Goal: Navigation & Orientation: Find specific page/section

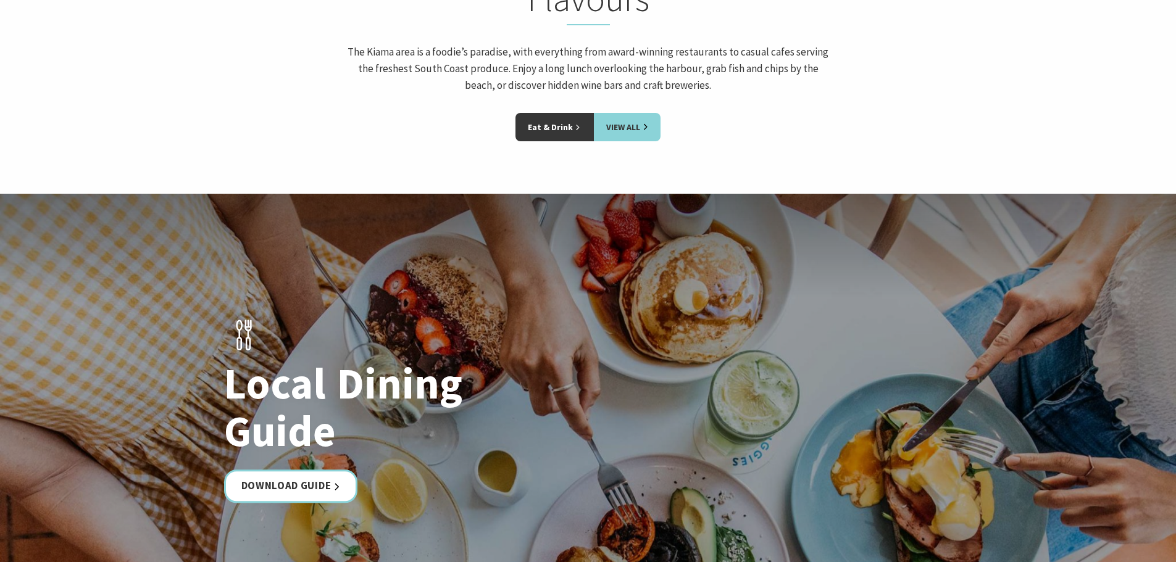
scroll to position [1913, 0]
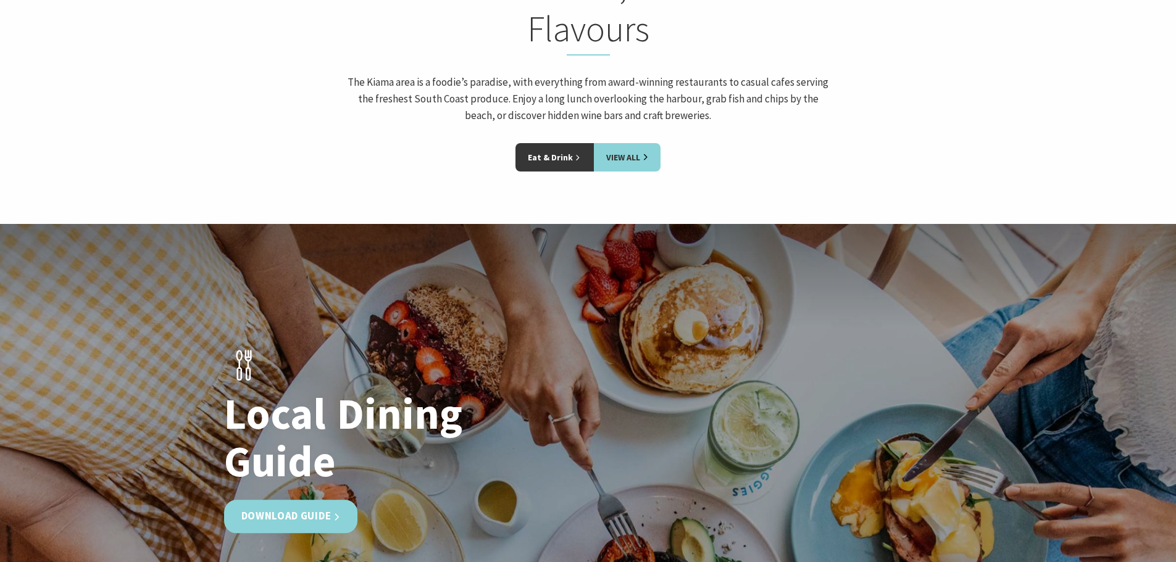
click at [291, 500] on link "Download Guide" at bounding box center [291, 516] width 134 height 33
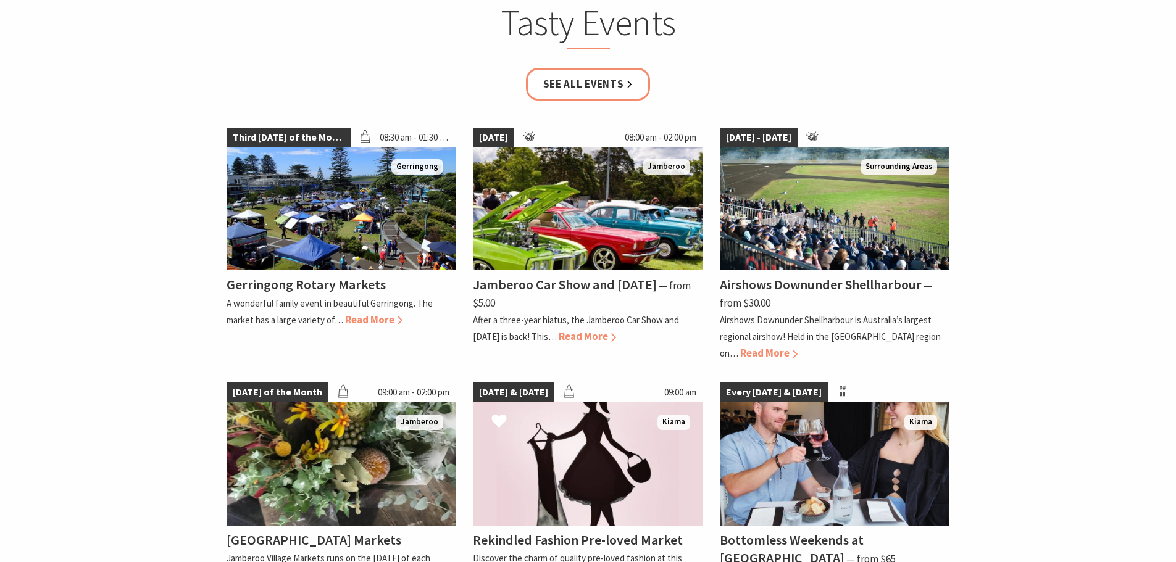
scroll to position [1419, 0]
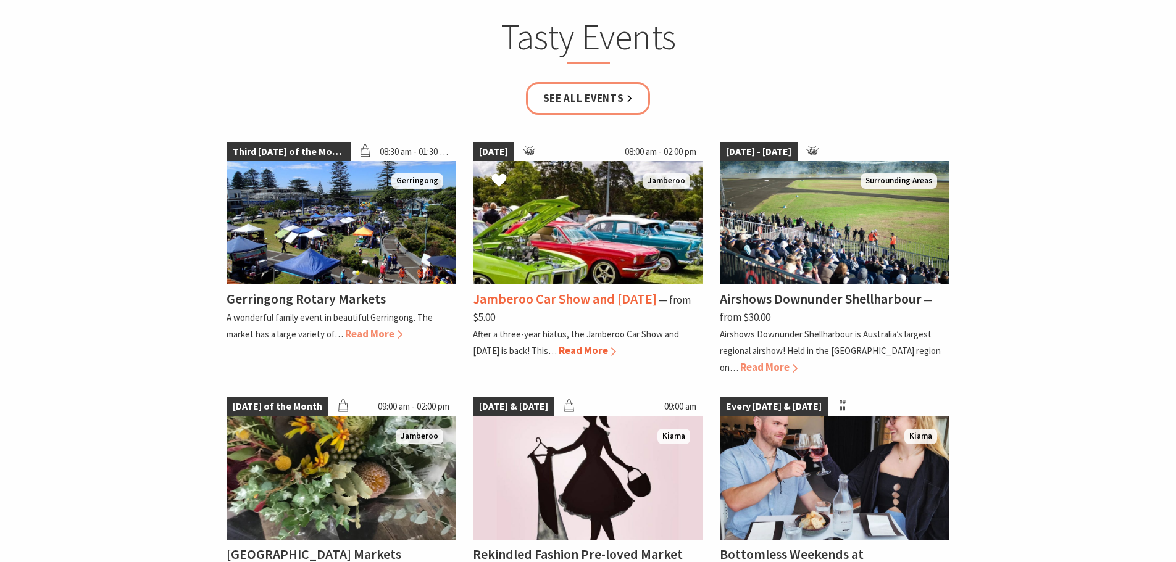
click at [590, 344] on span "Read More" at bounding box center [586, 351] width 57 height 14
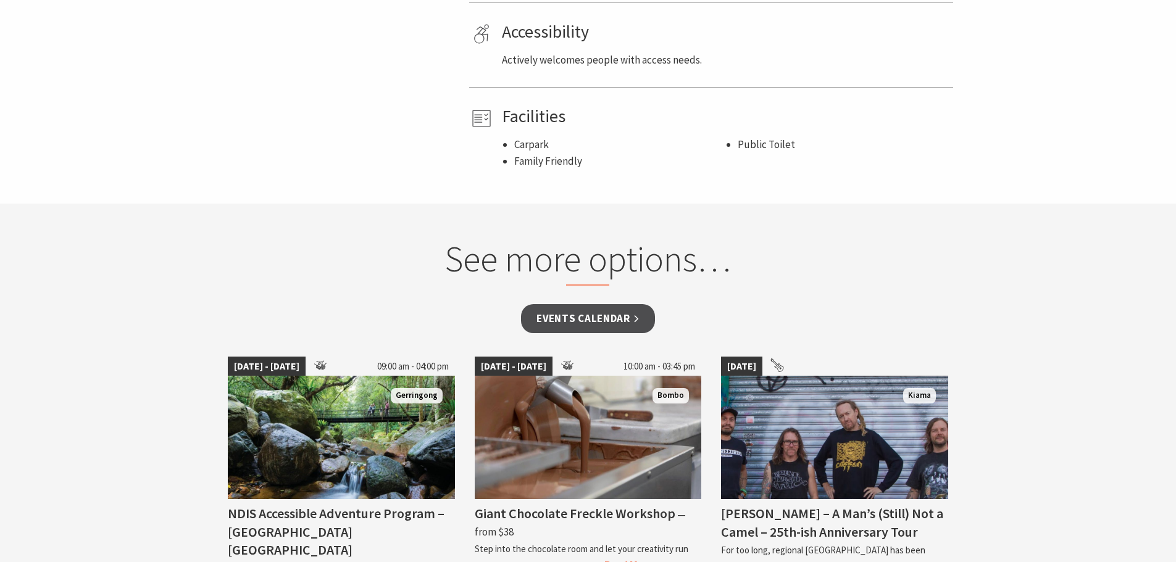
scroll to position [987, 0]
